Goal: Information Seeking & Learning: Learn about a topic

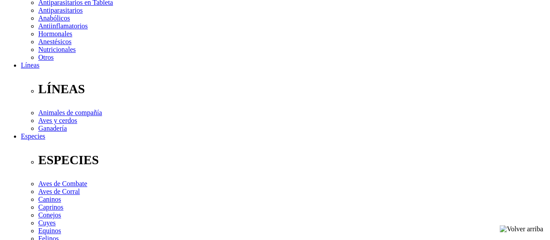
scroll to position [217, 0]
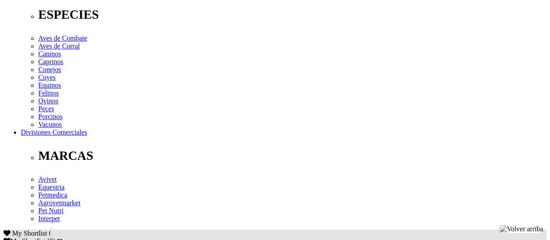
scroll to position [362, 0]
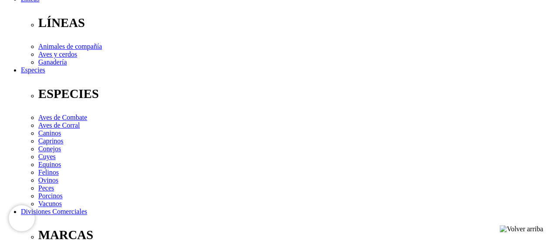
scroll to position [290, 0]
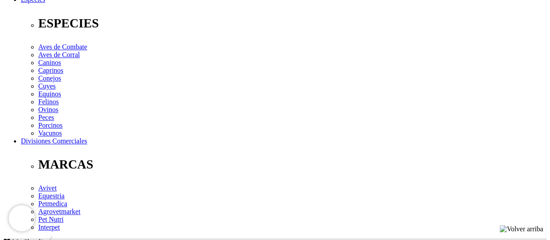
scroll to position [362, 0]
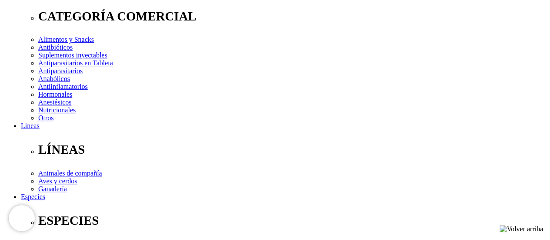
scroll to position [217, 0]
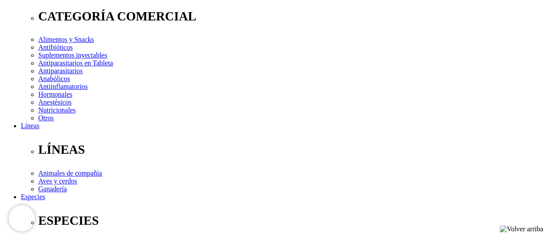
scroll to position [290, 0]
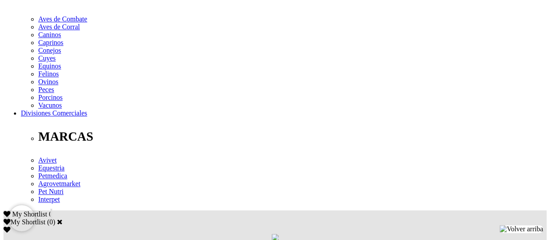
scroll to position [290, 0]
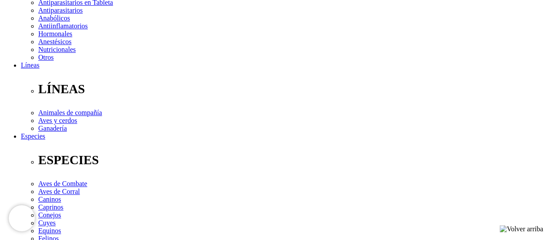
scroll to position [217, 0]
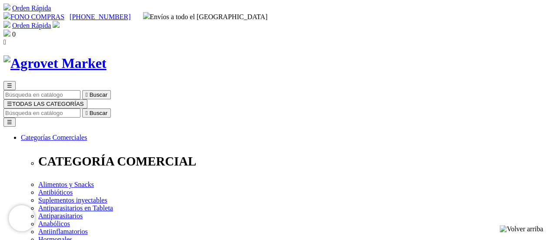
scroll to position [145, 0]
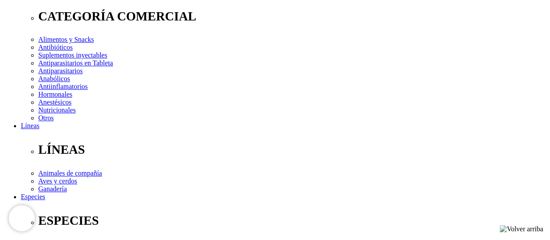
select select "183"
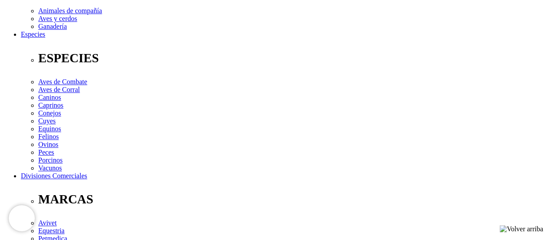
scroll to position [380, 0]
